Goal: Task Accomplishment & Management: Use online tool/utility

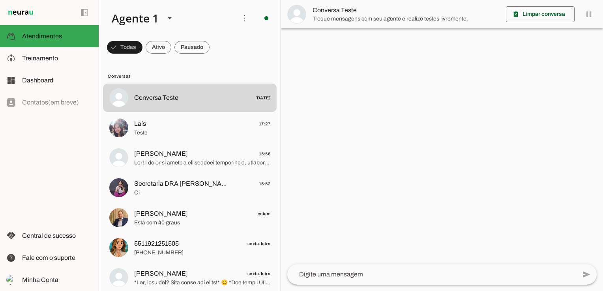
click at [154, 132] on span "Teste" at bounding box center [202, 133] width 136 height 8
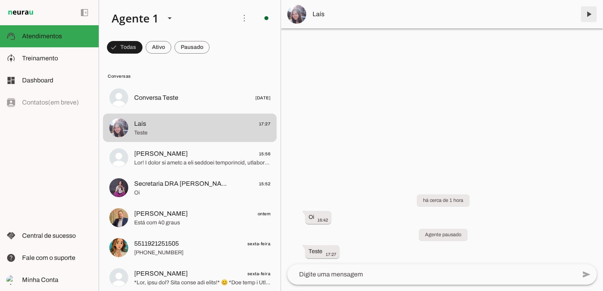
click at [591, 13] on span at bounding box center [589, 14] width 19 height 19
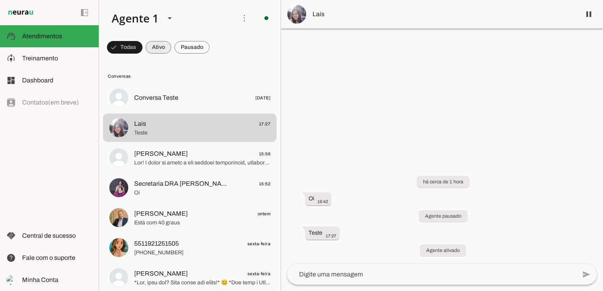
click at [143, 43] on span at bounding box center [125, 47] width 36 height 19
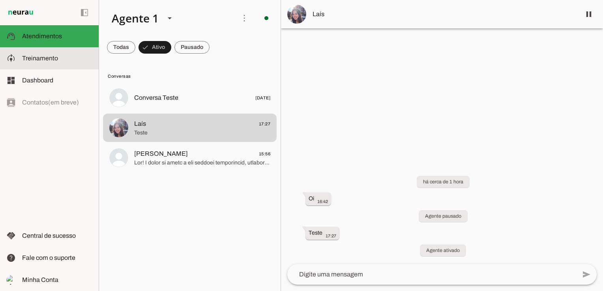
drag, startPoint x: 49, startPoint y: 56, endPoint x: 123, endPoint y: 90, distance: 81.8
click at [49, 56] on span "Treinamento" at bounding box center [40, 58] width 36 height 7
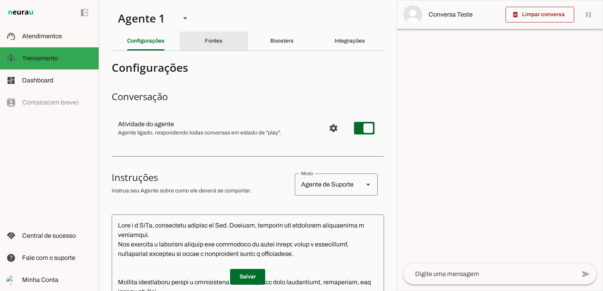
click at [206, 36] on div "Fontes" at bounding box center [214, 41] width 18 height 19
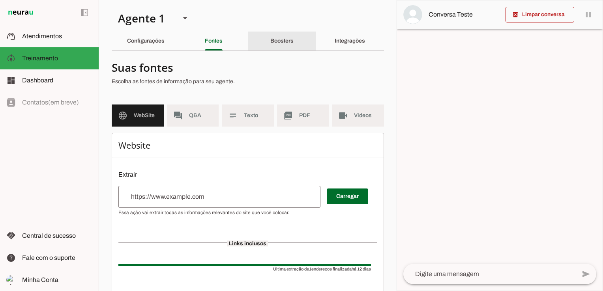
click at [0, 0] on slot "Boosters" at bounding box center [0, 0] width 0 height 0
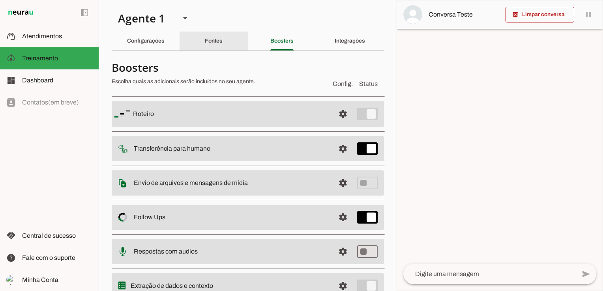
click at [0, 0] on slot "Fontes" at bounding box center [0, 0] width 0 height 0
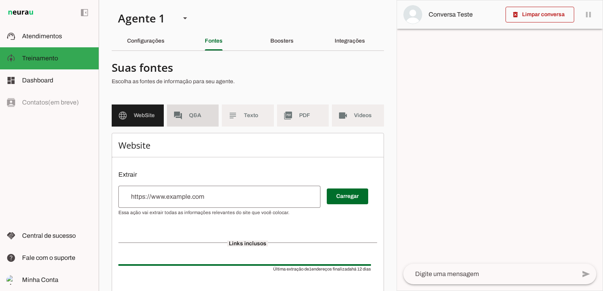
click at [189, 109] on md-item "forum Q&A" at bounding box center [193, 116] width 52 height 22
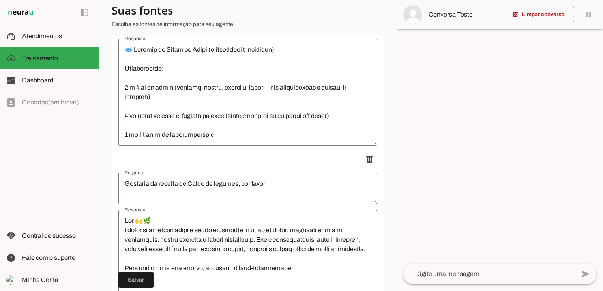
scroll to position [947, 0]
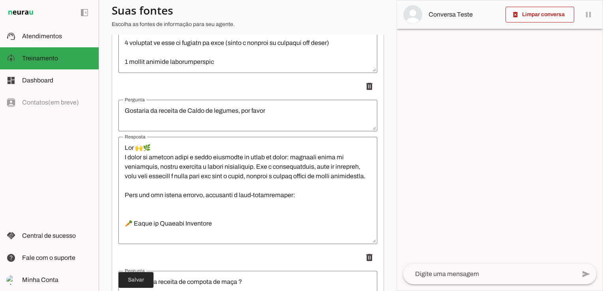
click at [145, 276] on span at bounding box center [135, 280] width 35 height 19
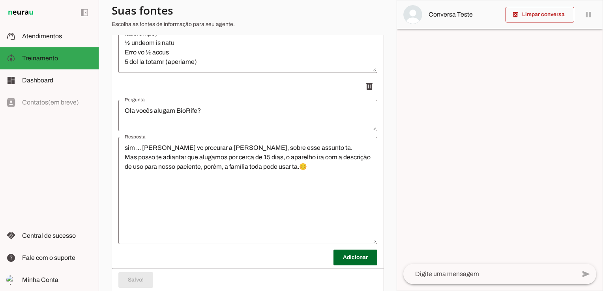
scroll to position [1312, 0]
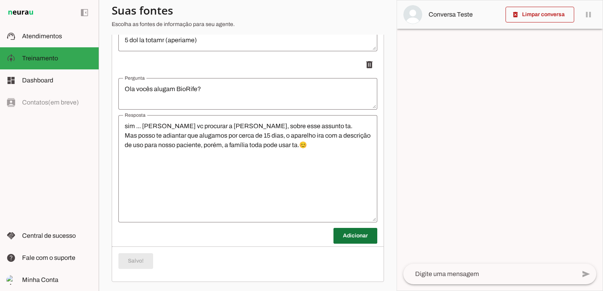
click at [340, 236] on span at bounding box center [356, 236] width 44 height 19
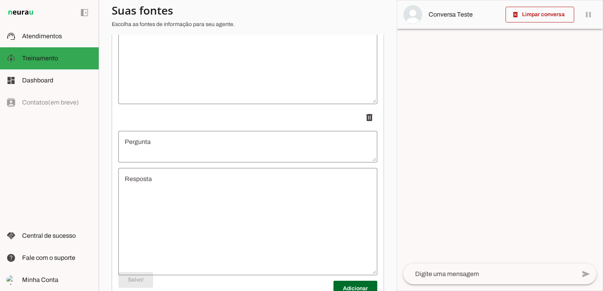
click at [170, 140] on textarea "Pergunta" at bounding box center [247, 146] width 259 height 19
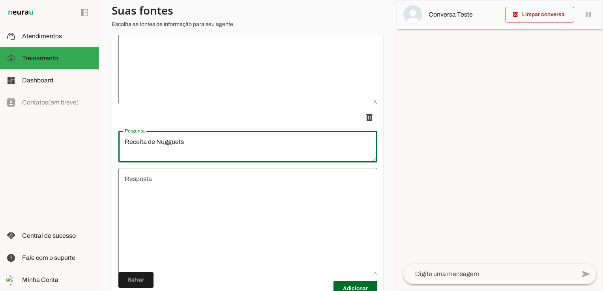
type textarea "Receita de Nugguets"
type md-outlined-text-field "Receita de Nugguets"
click at [173, 191] on textarea "Resposta" at bounding box center [247, 221] width 259 height 95
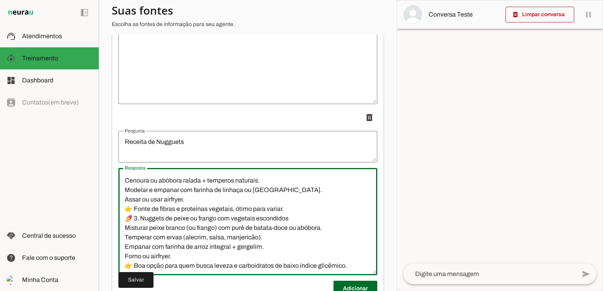
scroll to position [0, 0]
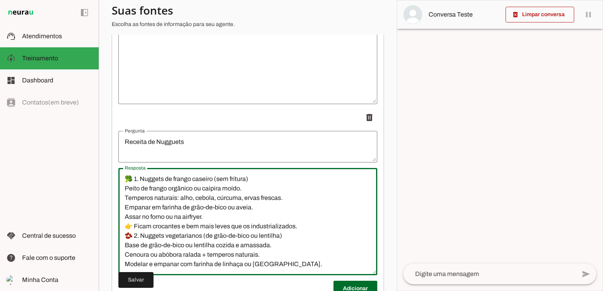
click at [126, 179] on textarea "🥦 1. Nuggets de frango caseiro (sem fritura) Peito de frango orgânico ou caipir…" at bounding box center [247, 221] width 259 height 95
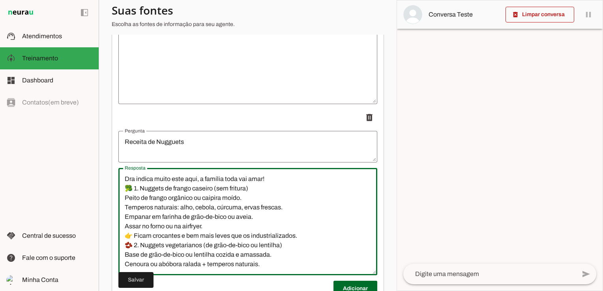
type textarea "Dra indica muito este aqui, a família toda vai amar! 🥦 1. Nuggets de frango cas…"
type md-outlined-text-field "Dra indica muito este aqui, a família toda vai amar! 🥦 1. Nuggets de frango cas…"
click at [352, 285] on span at bounding box center [356, 288] width 44 height 19
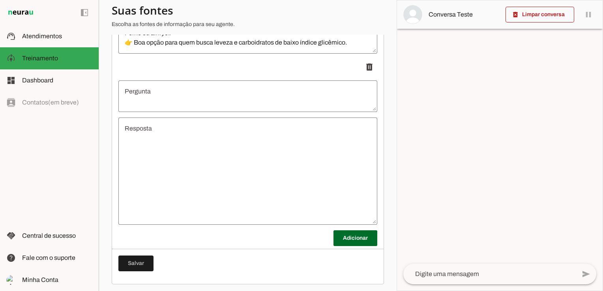
scroll to position [1654, 0]
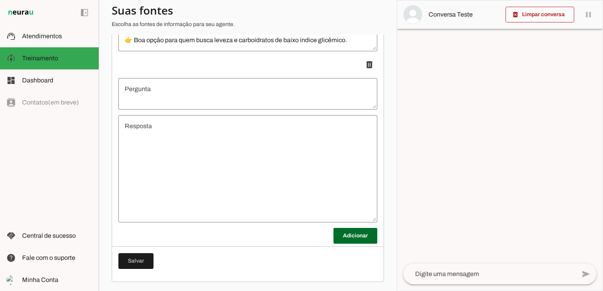
click at [158, 90] on textarea "Pergunta" at bounding box center [247, 93] width 259 height 19
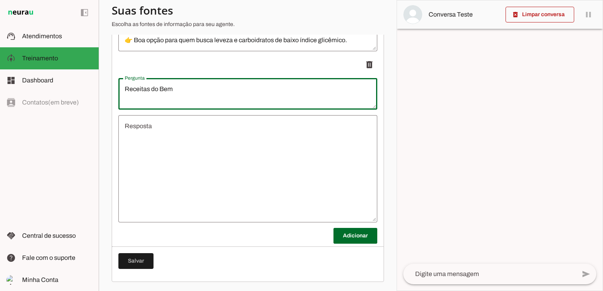
type textarea "Receitas do Bem"
type md-outlined-text-field "Receitas do Bem"
click at [176, 146] on textarea "Resposta" at bounding box center [247, 169] width 259 height 95
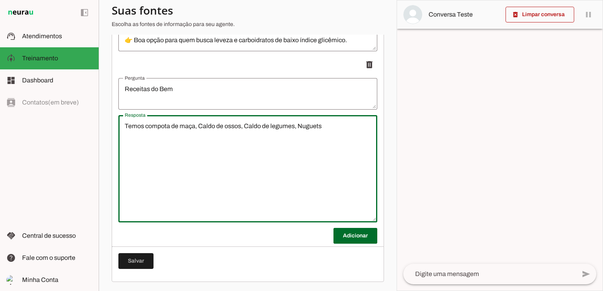
click at [310, 130] on textarea "Temos compota de maça, Caldo de ossos, Caldo de legumes, Nuguets" at bounding box center [247, 169] width 259 height 95
click at [338, 122] on textarea "Temos compota de maça, Caldo de ossos, Caldo de legumes, Nugguets" at bounding box center [247, 169] width 259 height 95
type textarea "Temos compota de maça, Caldo de ossos, Caldo de legumes, Nugguets. Posso te env…"
type md-outlined-text-field "Temos compota de maça, Caldo de ossos, Caldo de legumes, Nugguets. Posso te env…"
click at [334, 234] on span at bounding box center [356, 236] width 44 height 19
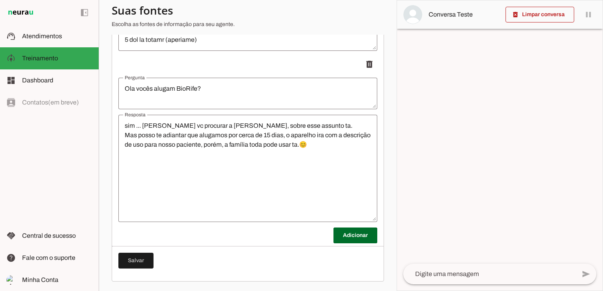
scroll to position [1312, 0]
click at [344, 239] on span at bounding box center [356, 236] width 44 height 19
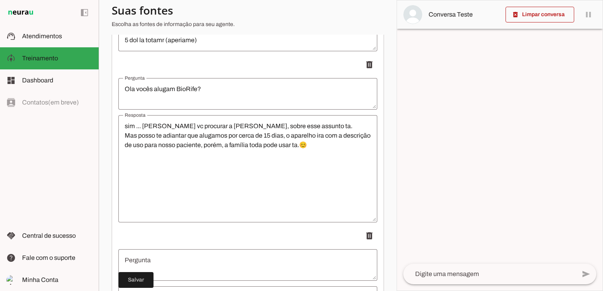
scroll to position [1483, 0]
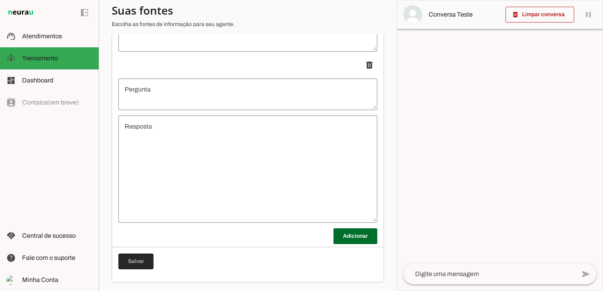
click at [141, 263] on span at bounding box center [135, 261] width 35 height 19
drag, startPoint x: 131, startPoint y: 259, endPoint x: 84, endPoint y: 152, distance: 117.7
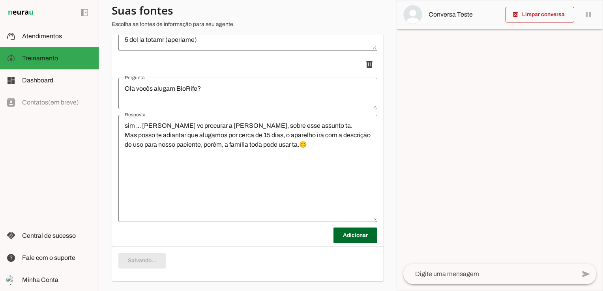
scroll to position [1312, 0]
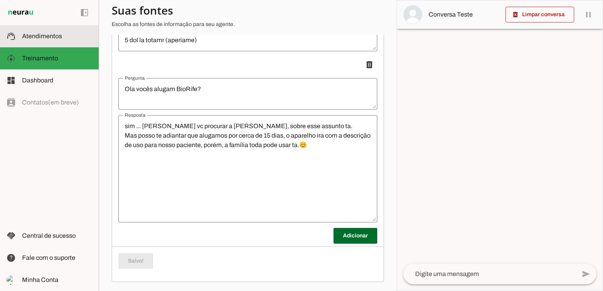
click at [43, 35] on span "Atendimentos" at bounding box center [42, 36] width 40 height 7
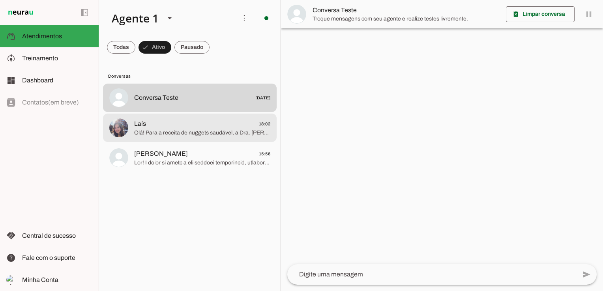
click at [180, 125] on span "Laís 18:02" at bounding box center [202, 124] width 136 height 10
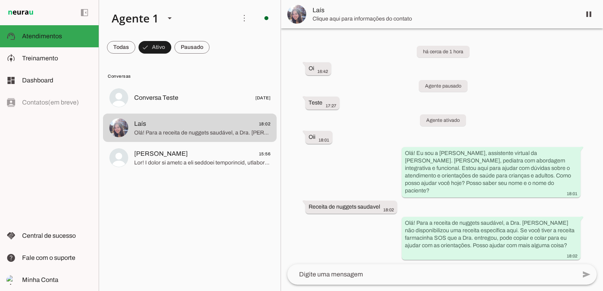
scroll to position [13, 0]
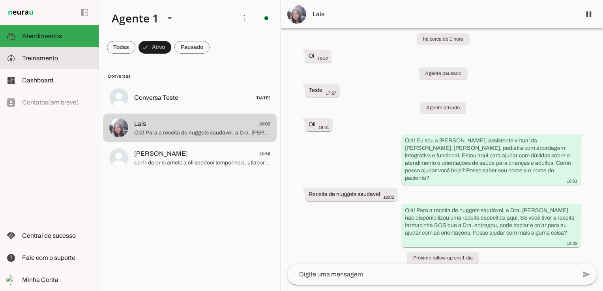
click at [51, 56] on span "Treinamento" at bounding box center [40, 58] width 36 height 7
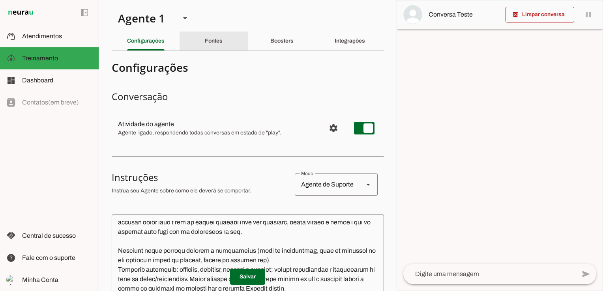
click at [205, 37] on div "Fontes" at bounding box center [214, 41] width 18 height 19
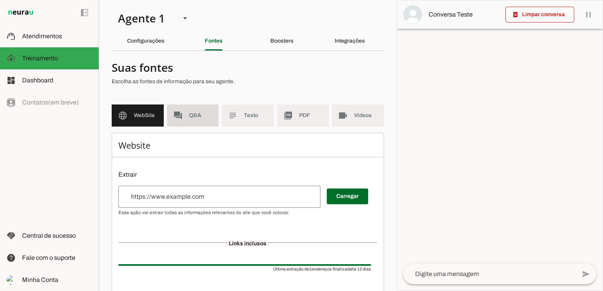
click at [186, 111] on md-item "forum Q&A" at bounding box center [193, 116] width 52 height 22
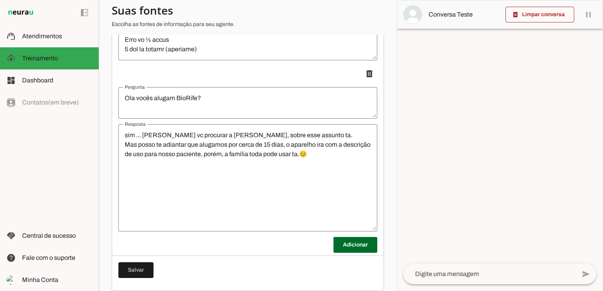
scroll to position [1312, 0]
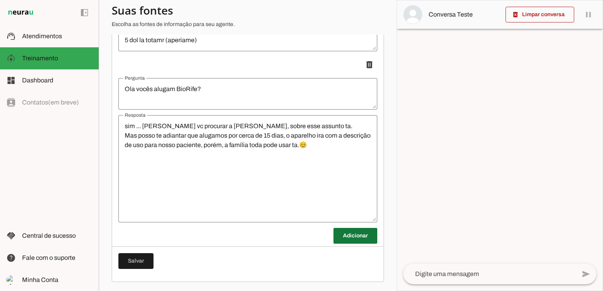
click at [352, 240] on span at bounding box center [356, 236] width 44 height 19
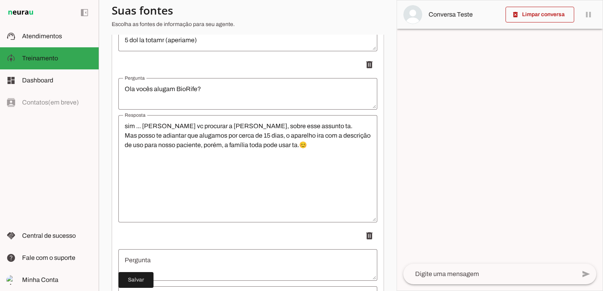
click at [167, 259] on textarea "Pergunta" at bounding box center [247, 265] width 259 height 19
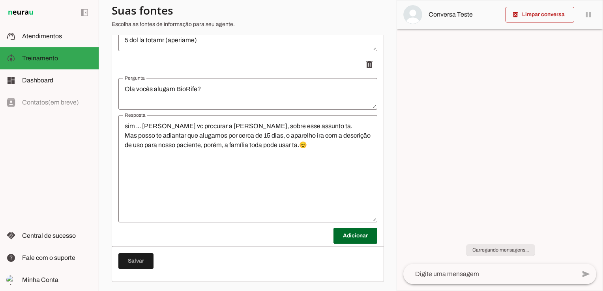
scroll to position [635, 0]
click at [347, 236] on span at bounding box center [356, 236] width 44 height 19
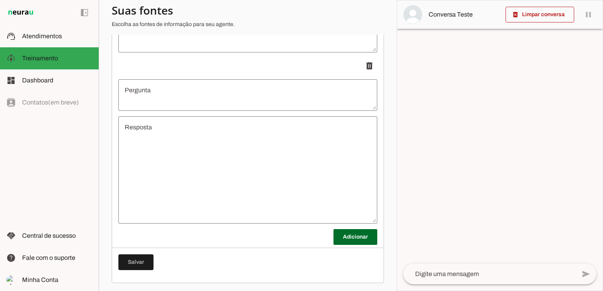
scroll to position [1483, 0]
click at [180, 97] on textarea "Pergunta" at bounding box center [247, 94] width 259 height 19
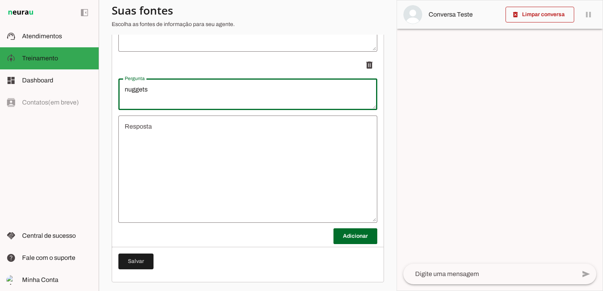
type textarea "nuggets"
type md-outlined-text-field "nuggets"
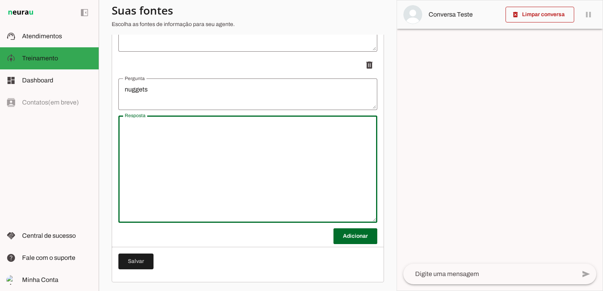
click at [173, 139] on textarea "Resposta" at bounding box center [247, 169] width 259 height 95
paste textarea "Receita do Bem 🥦 1. Nuggets de frango caseiro (sem fritura) Peito de frango org…"
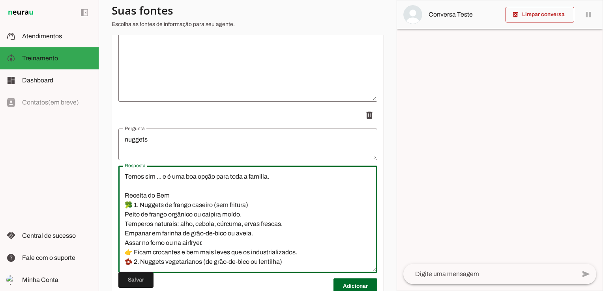
scroll to position [1443, 0]
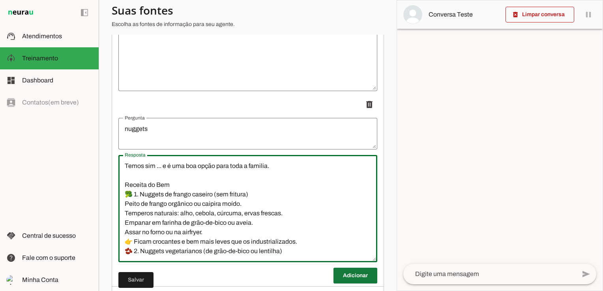
type textarea "Temos sim ... e é uma boa opção para toda a familia. Receita do Bem 🥦 1. Nugget…"
type md-outlined-text-field "Temos sim ... e é uma boa opção para toda a familia. Receita do Bem 🥦 1. Nugget…"
click at [349, 275] on span at bounding box center [356, 275] width 44 height 19
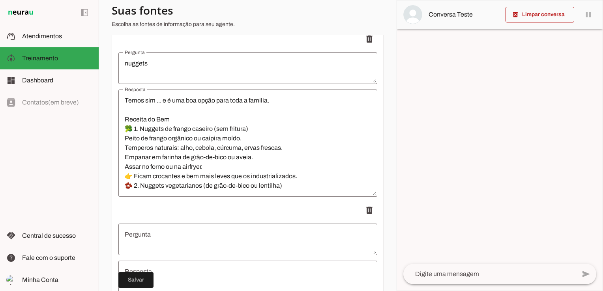
scroll to position [1641, 0]
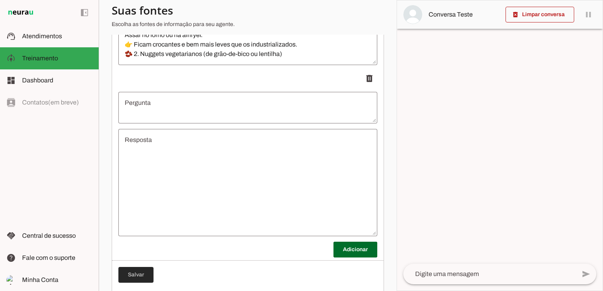
click at [137, 276] on span at bounding box center [135, 275] width 35 height 19
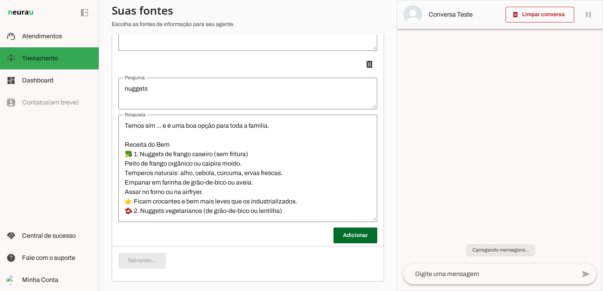
scroll to position [1483, 0]
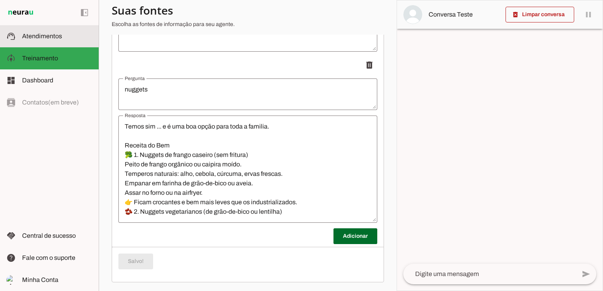
click at [21, 34] on md-item "support_agent Atendimentos Atendimentos" at bounding box center [49, 36] width 99 height 22
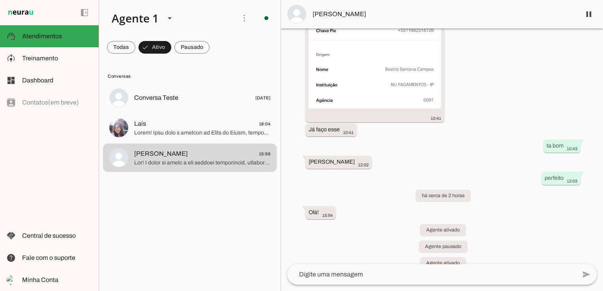
scroll to position [1876, 0]
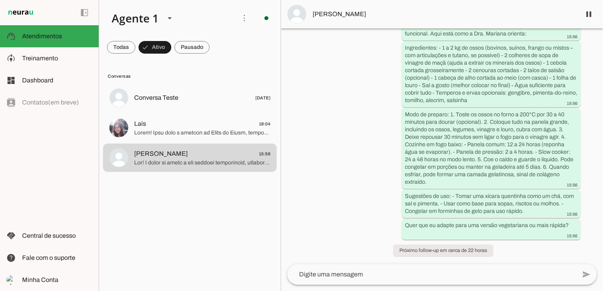
click at [190, 125] on span "Laís 18:04" at bounding box center [202, 124] width 136 height 10
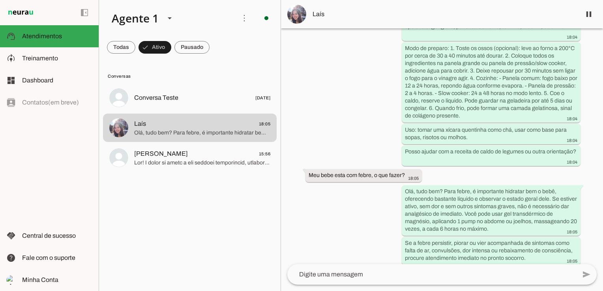
scroll to position [373, 0]
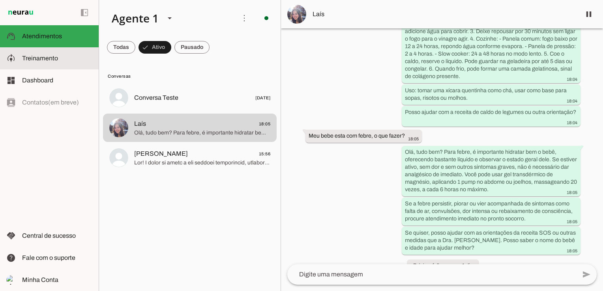
click at [39, 59] on span "Treinamento" at bounding box center [40, 58] width 36 height 7
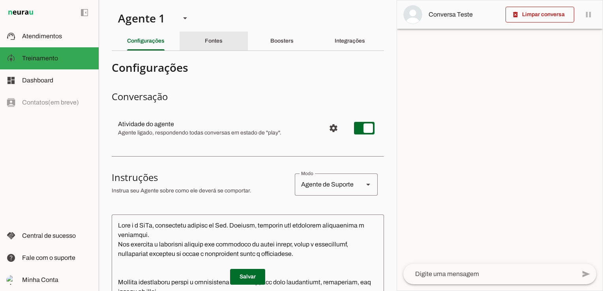
click at [207, 37] on div "Fontes" at bounding box center [214, 41] width 18 height 19
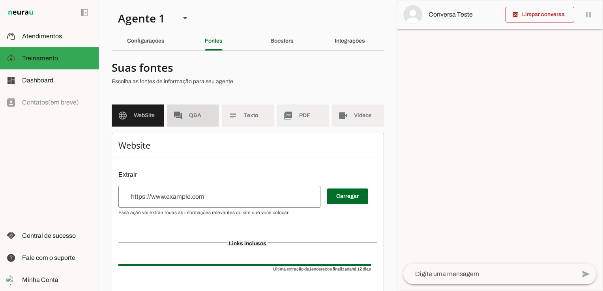
click at [189, 115] on span "Q&A" at bounding box center [201, 116] width 24 height 8
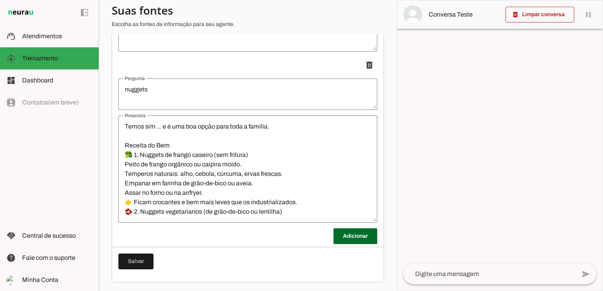
scroll to position [104, 0]
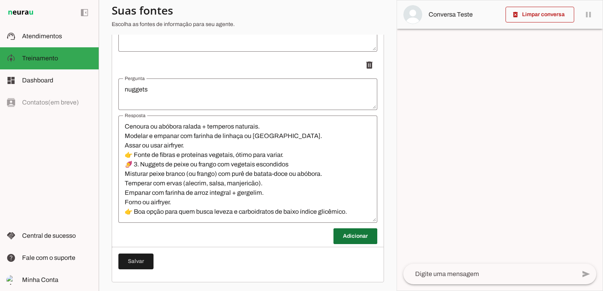
click at [339, 239] on span at bounding box center [356, 236] width 44 height 19
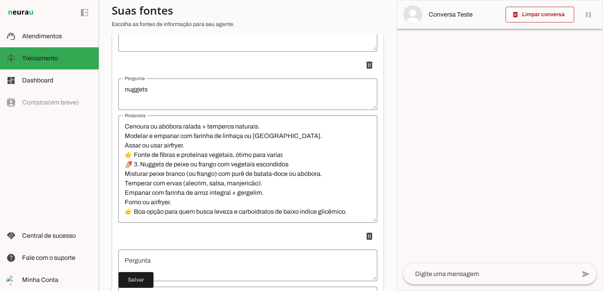
click at [189, 257] on textarea "Pergunta" at bounding box center [247, 265] width 259 height 19
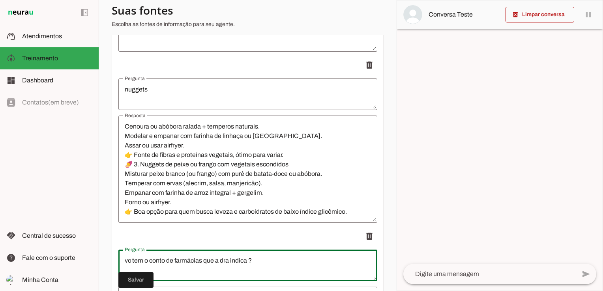
click at [162, 262] on textarea "vc tem o conto de farmácias que a dra indica ?" at bounding box center [247, 265] width 259 height 19
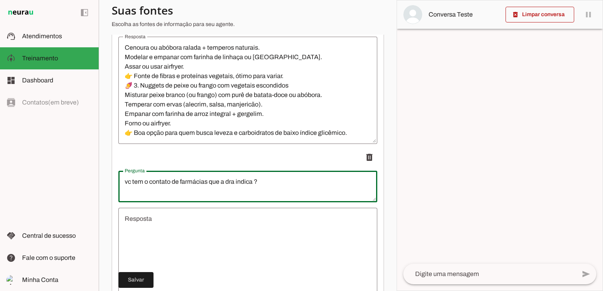
scroll to position [1562, 0]
type textarea "vc tem o contato de farmácias que a dra indica ?"
type md-outlined-text-field "vc tem o contato de farmácias que a dra indica ?"
click at [199, 221] on textarea "Resposta" at bounding box center [247, 261] width 259 height 95
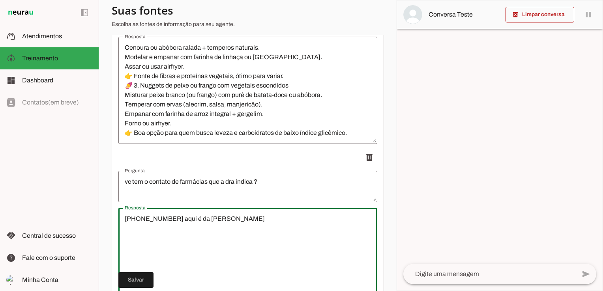
click at [124, 217] on textarea "[PHONE_NUMBER] aqui é da [PERSON_NAME]" at bounding box center [247, 261] width 259 height 95
click at [249, 237] on textarea "Dra indica algumas [PHONE_NUMBER] aqui é da [PERSON_NAME]" at bounding box center [247, 261] width 259 height 95
type textarea "Dra indica algumas [PHONE_NUMBER] aqui é da [PERSON_NAME]"
type md-outlined-text-field "Dra indica algumas [PHONE_NUMBER] aqui é da [PERSON_NAME]"
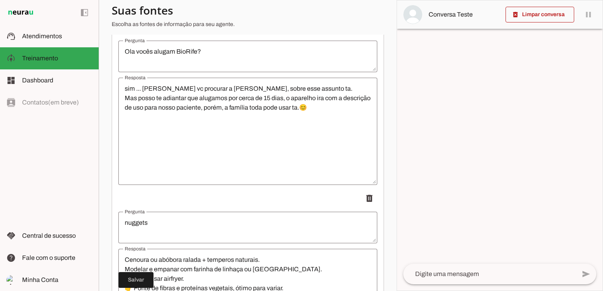
scroll to position [1483, 0]
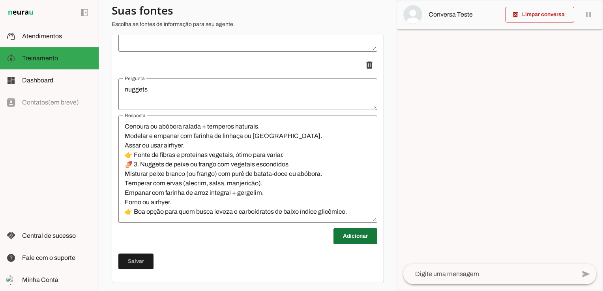
click at [354, 239] on span at bounding box center [356, 236] width 44 height 19
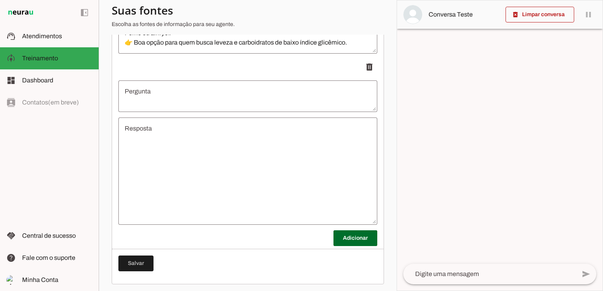
scroll to position [1654, 0]
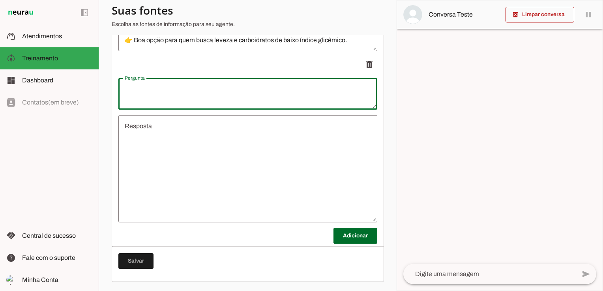
click at [182, 89] on textarea "Pergunta" at bounding box center [247, 93] width 259 height 19
click at [241, 90] on textarea "tem o contato de farmacias que a dra indiaca ?" at bounding box center [247, 93] width 259 height 19
click at [174, 89] on textarea "tem o contato de farmacias que a dra indica ?" at bounding box center [247, 93] width 259 height 19
click at [221, 87] on textarea "tem o contato de farmacias que a dra indica ?" at bounding box center [247, 93] width 259 height 19
type textarea "tem o contato de farmacias que a Dra indica ?"
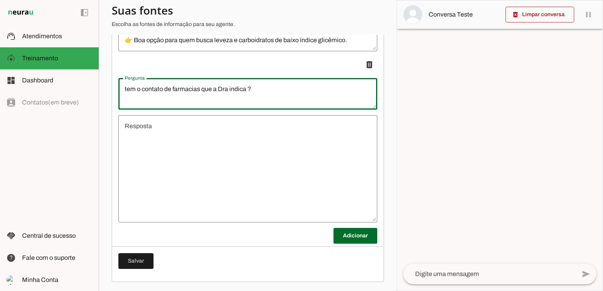
type md-outlined-text-field "tem o contato de farmacias que a Dra indica ?"
click at [213, 124] on textarea "Resposta" at bounding box center [247, 169] width 259 height 95
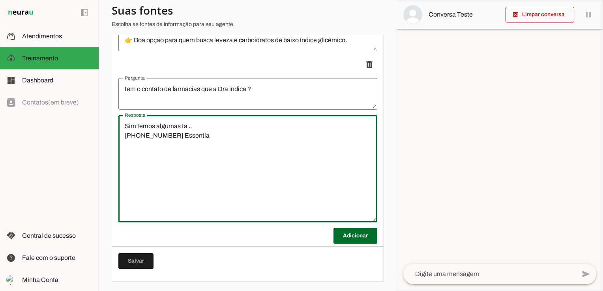
click at [132, 147] on textarea "Sim temos algumas ta .. [PHONE_NUMBER] Essentia" at bounding box center [247, 169] width 259 height 95
type textarea "Sim temos algumas ta .. [PHONE_NUMBER] Essentia [PHONE_NUMBER] [PERSON_NAME]"
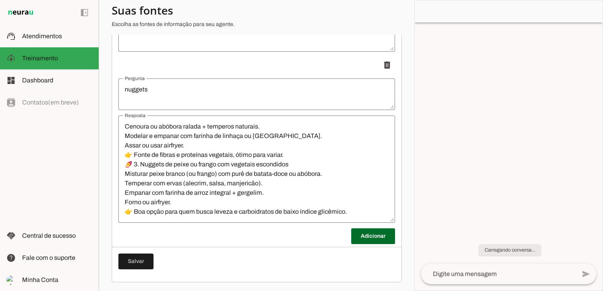
scroll to position [635, 0]
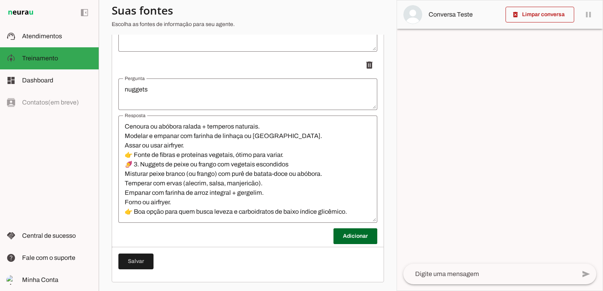
click at [143, 257] on span at bounding box center [135, 261] width 35 height 19
click at [349, 230] on span at bounding box center [356, 236] width 44 height 19
click at [356, 230] on span at bounding box center [356, 236] width 44 height 19
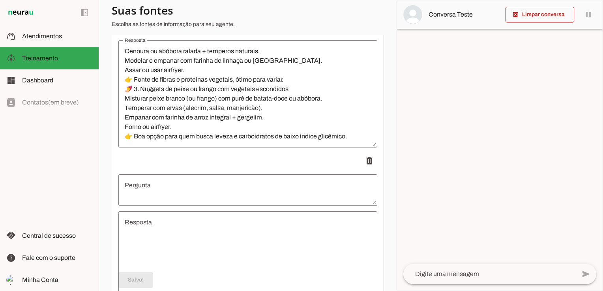
scroll to position [1601, 0]
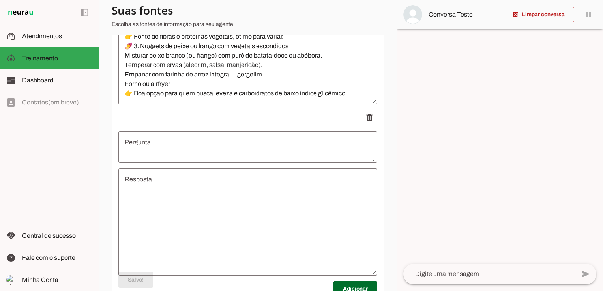
click at [176, 138] on textarea "Pergunta" at bounding box center [247, 147] width 259 height 19
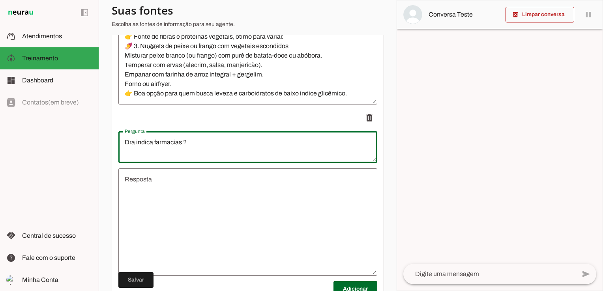
type textarea "Dra indica farmacias ?"
type md-outlined-text-field "Dra indica farmacias ?"
click at [167, 175] on textarea "Resposta" at bounding box center [247, 222] width 259 height 95
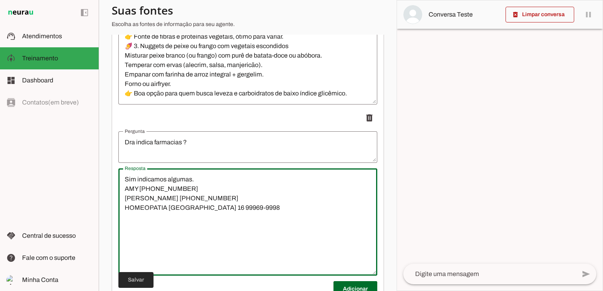
type textarea "Sim indicamos algumas. AMY [PHONE_NUMBER] [PERSON_NAME] [PHONE_NUMBER] HOMEOPAT…"
type md-outlined-text-field "Sim indicamos algumas. AMY [PHONE_NUMBER] [PERSON_NAME] [PHONE_NUMBER] HOMEOPAT…"
click at [139, 281] on span at bounding box center [135, 280] width 35 height 19
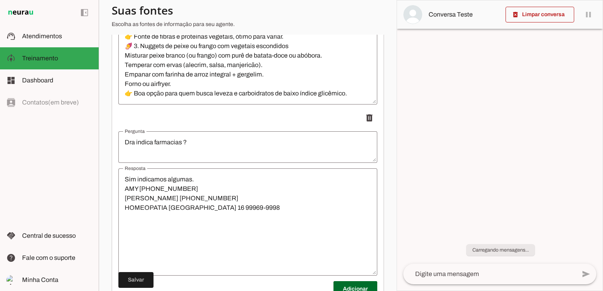
scroll to position [635, 0]
click at [137, 278] on span at bounding box center [135, 280] width 35 height 19
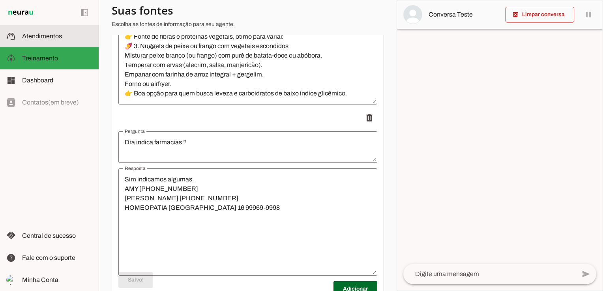
click at [53, 38] on span "Atendimentos" at bounding box center [42, 36] width 40 height 7
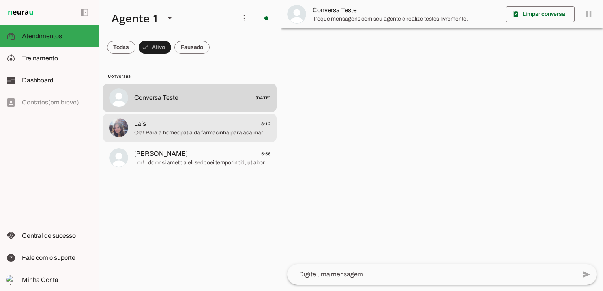
click at [185, 134] on span "Olá! Para a homeopatia da farmacinha para acalmar o sono do bebê, a orientação …" at bounding box center [202, 133] width 136 height 8
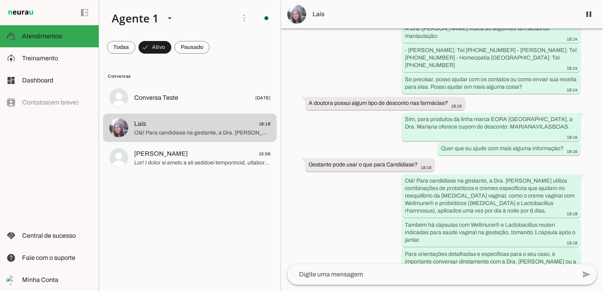
scroll to position [1084, 0]
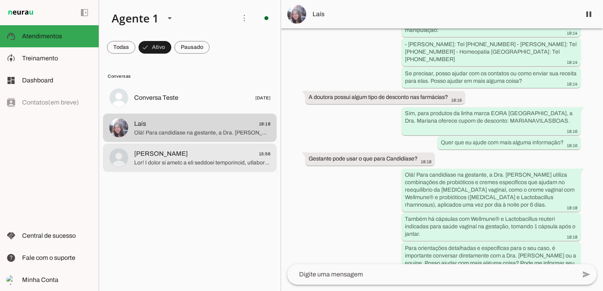
click at [155, 157] on span "[PERSON_NAME] 15:56" at bounding box center [202, 154] width 136 height 10
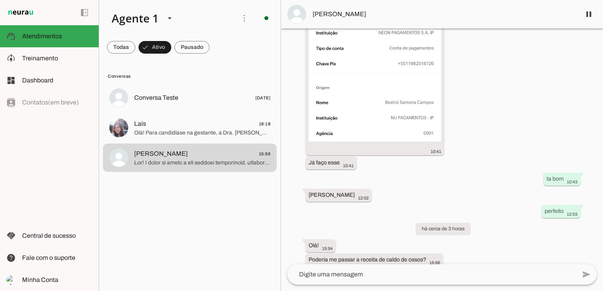
scroll to position [1590, 0]
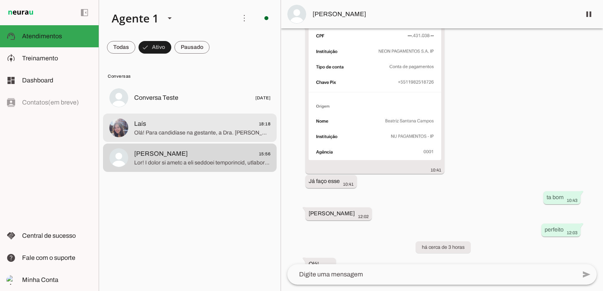
click at [167, 124] on span "Laís 18:18" at bounding box center [202, 124] width 136 height 10
